Goal: Task Accomplishment & Management: Use online tool/utility

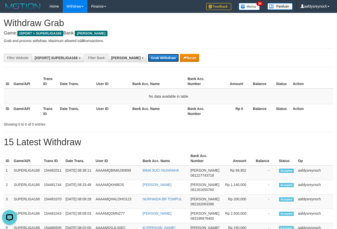
click at [150, 55] on button "Grab Withdraw" at bounding box center [163, 58] width 31 height 8
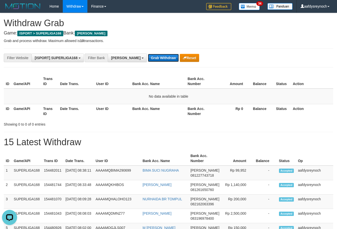
click at [149, 55] on button "Grab Withdraw" at bounding box center [163, 58] width 31 height 8
click at [148, 55] on button "Grab Withdraw" at bounding box center [163, 58] width 31 height 8
click at [148, 54] on button "Grab Withdraw" at bounding box center [163, 58] width 31 height 8
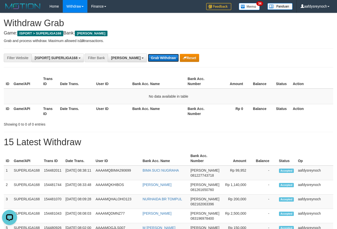
click at [148, 54] on button "Grab Withdraw" at bounding box center [163, 58] width 31 height 8
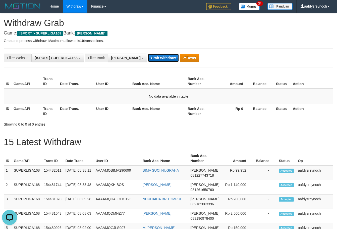
click at [148, 54] on button "Grab Withdraw" at bounding box center [163, 58] width 31 height 8
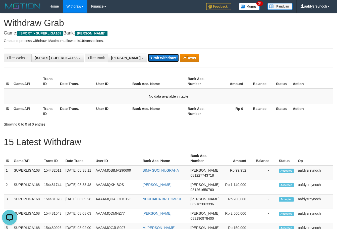
click at [148, 54] on button "Grab Withdraw" at bounding box center [163, 58] width 31 height 8
click at [148, 55] on button "Grab Withdraw" at bounding box center [163, 58] width 31 height 8
drag, startPoint x: 148, startPoint y: 55, endPoint x: 147, endPoint y: 52, distance: 3.3
click at [148, 54] on button "Grab Withdraw" at bounding box center [163, 58] width 31 height 8
